Goal: Navigation & Orientation: Find specific page/section

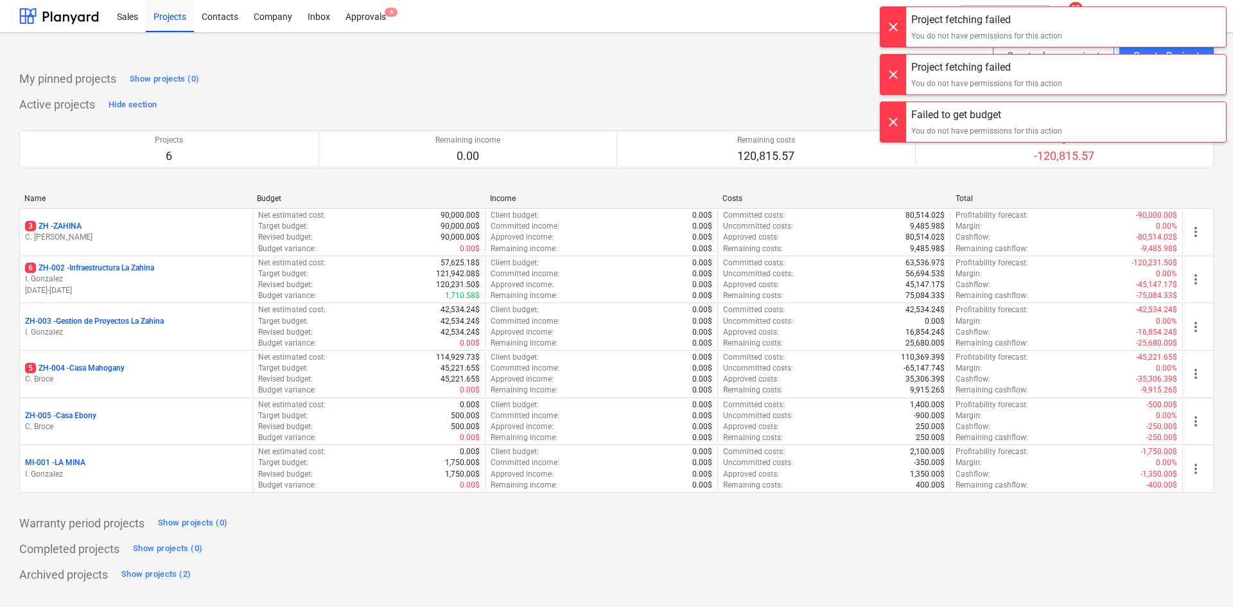
click at [902, 27] on div at bounding box center [893, 27] width 26 height 40
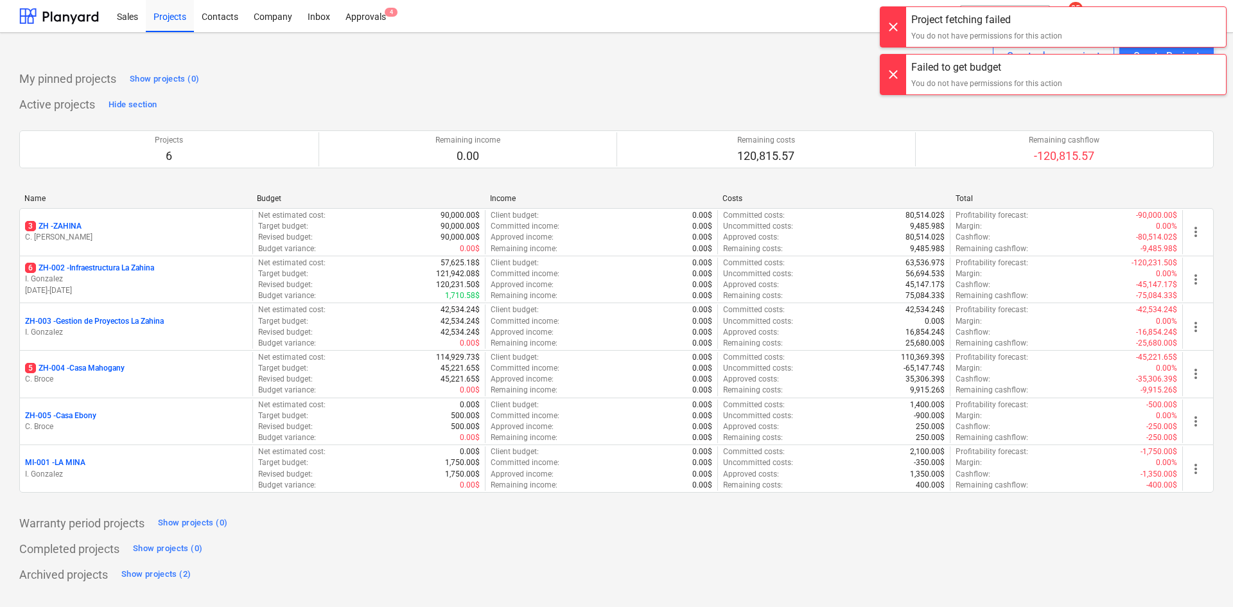
click at [902, 27] on div at bounding box center [893, 27] width 26 height 40
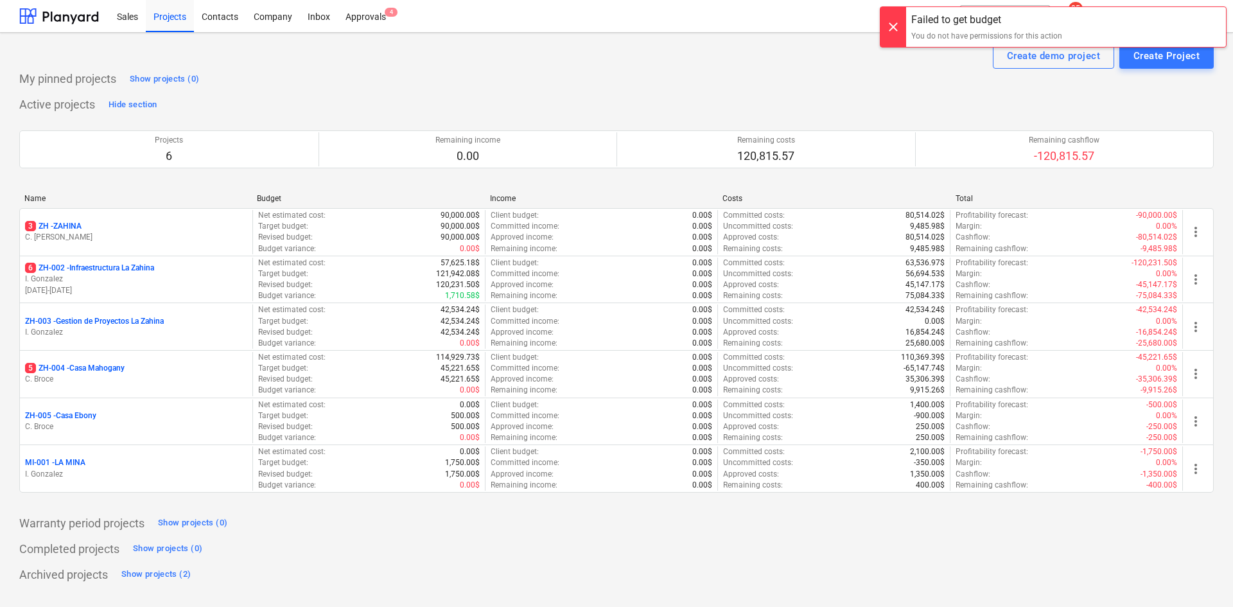
click at [902, 27] on div at bounding box center [893, 27] width 26 height 40
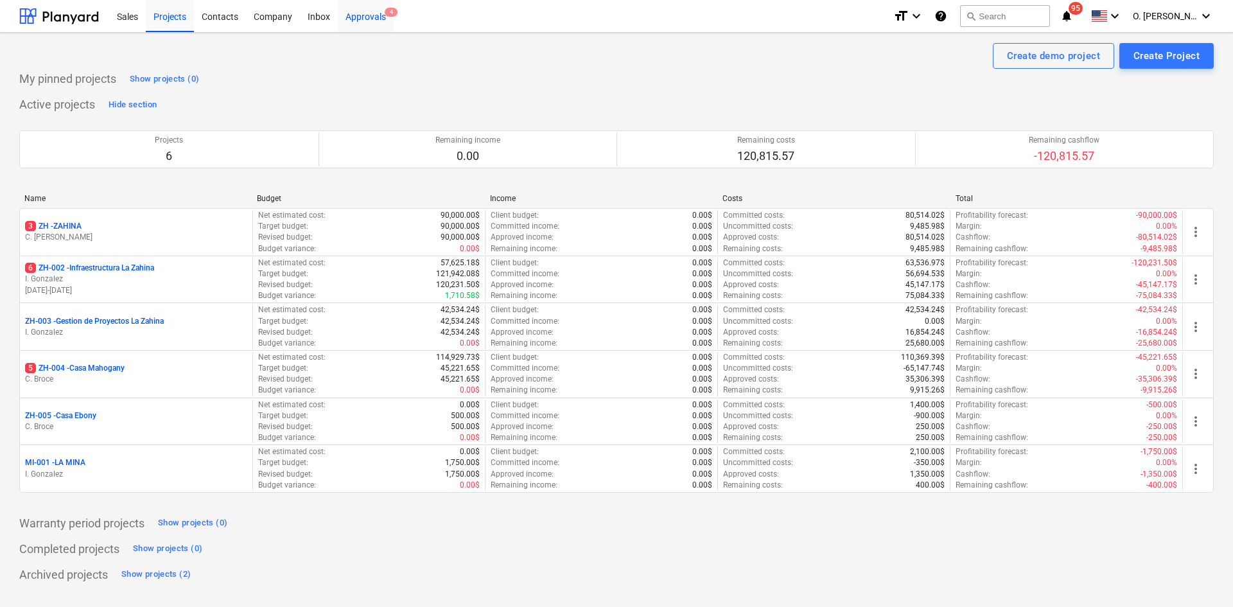
click at [361, 9] on div "Approvals 4" at bounding box center [366, 15] width 56 height 33
click at [1176, 15] on span "O. [PERSON_NAME]" at bounding box center [1165, 16] width 64 height 10
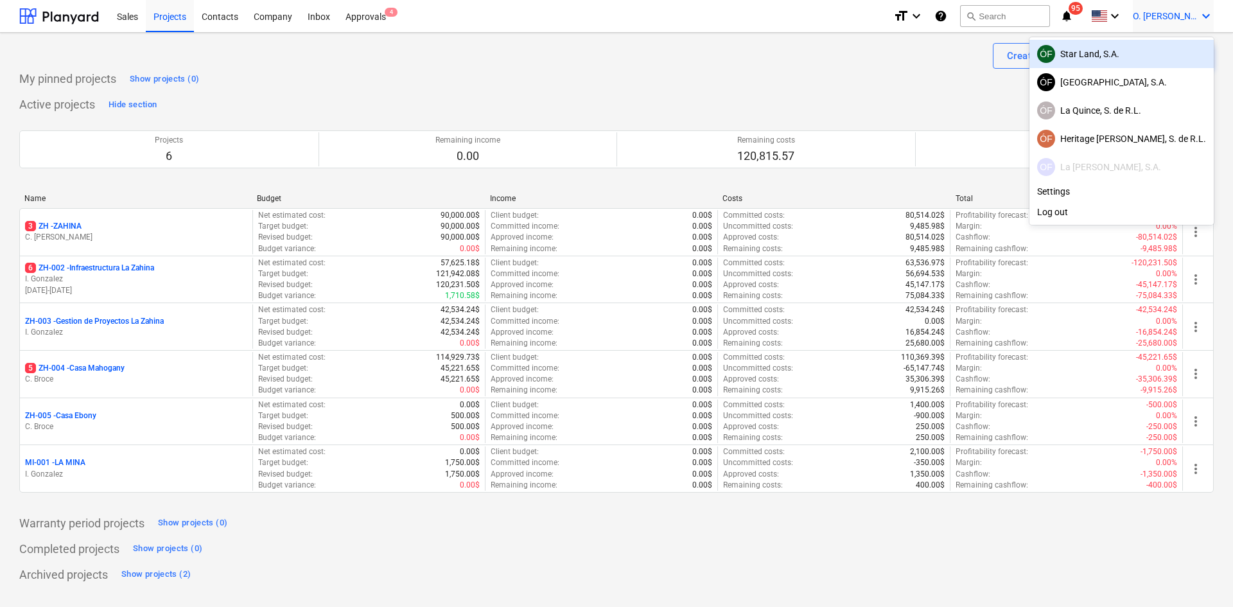
click at [1108, 60] on div "ÓF Star Land, S.A." at bounding box center [1121, 54] width 169 height 18
